Goal: Complete application form

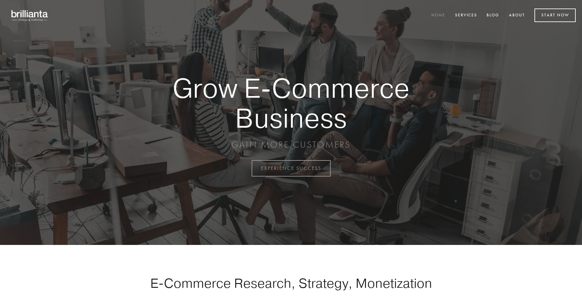
scroll to position [1650, 0]
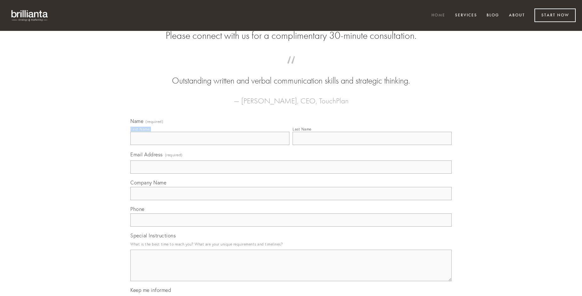
type input "[PERSON_NAME] Beer"
click at [372, 145] on input "Last Name" at bounding box center [372, 138] width 159 height 13
type input "[PERSON_NAME] Beer"
click at [291, 173] on input "Email Address (required)" at bounding box center [290, 166] width 321 height 13
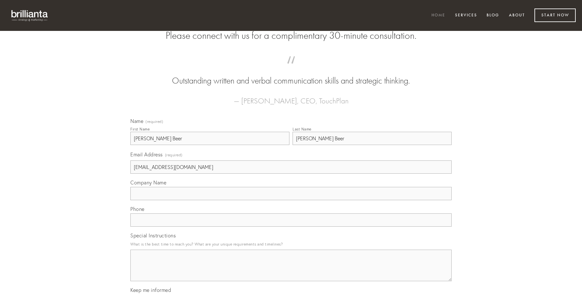
type input "[EMAIL_ADDRESS][DOMAIN_NAME]"
click at [291, 200] on input "Company Name" at bounding box center [290, 193] width 321 height 13
type input "comitatus"
click at [291, 226] on input "text" at bounding box center [290, 219] width 321 height 13
click at [291, 271] on textarea "Special Instructions" at bounding box center [290, 264] width 321 height 31
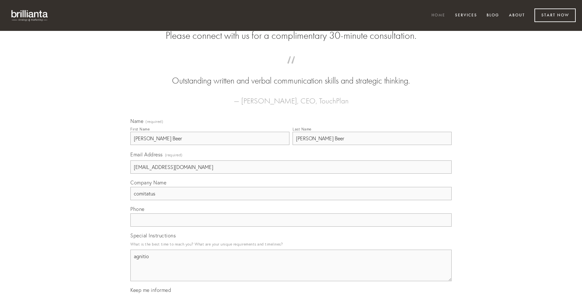
type textarea "agnitio"
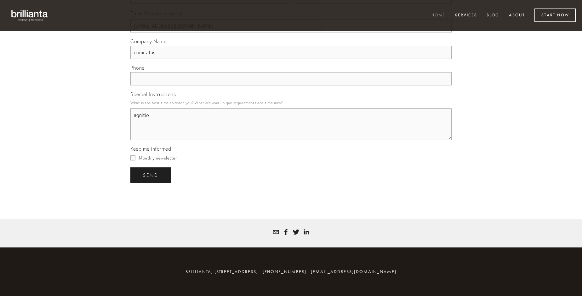
click at [151, 175] on span "send" at bounding box center [150, 175] width 15 height 6
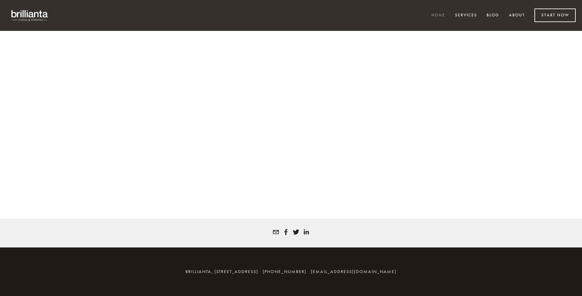
scroll to position [1642, 0]
